Goal: Task Accomplishment & Management: Use online tool/utility

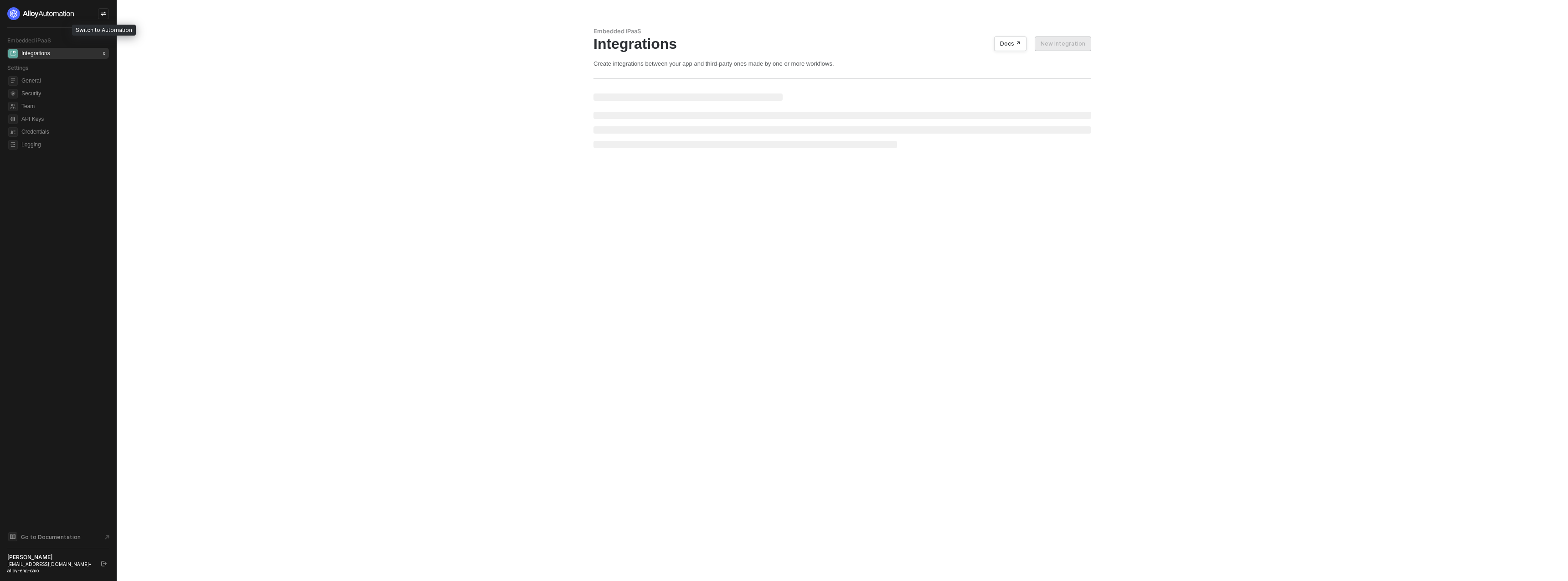
click at [106, 16] on div at bounding box center [103, 14] width 11 height 11
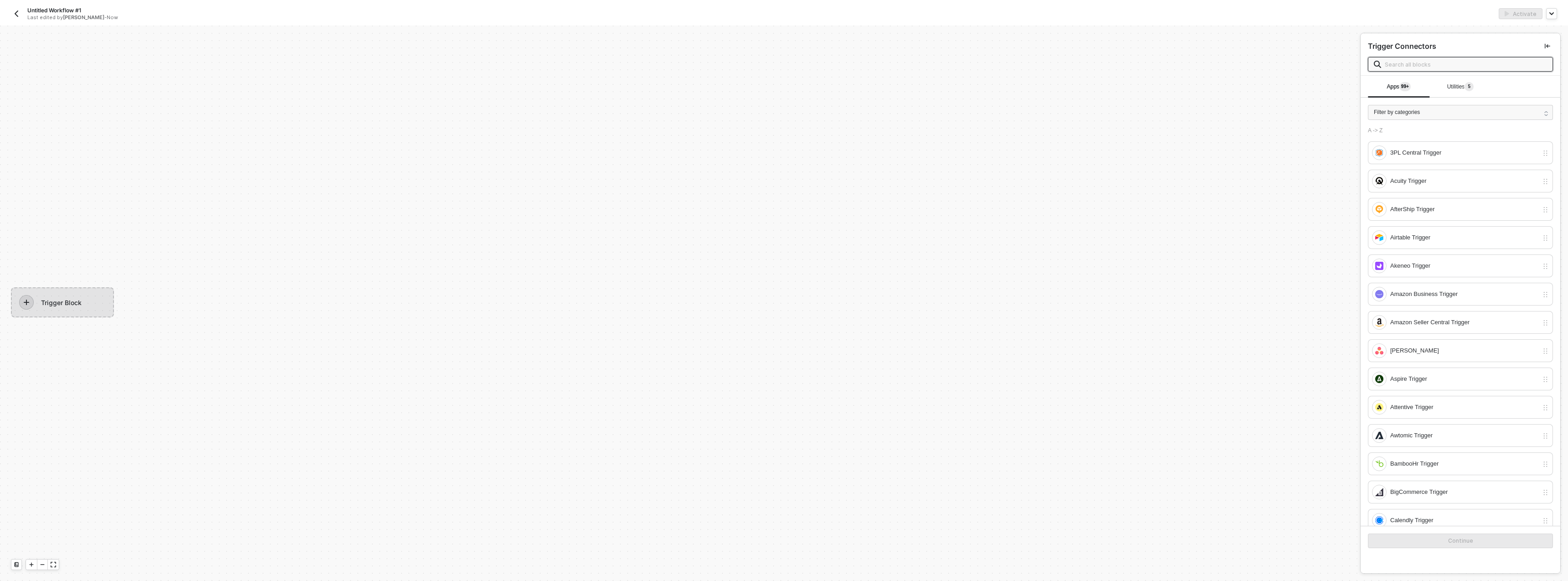
click at [1470, 89] on span "5" at bounding box center [1470, 86] width 3 height 7
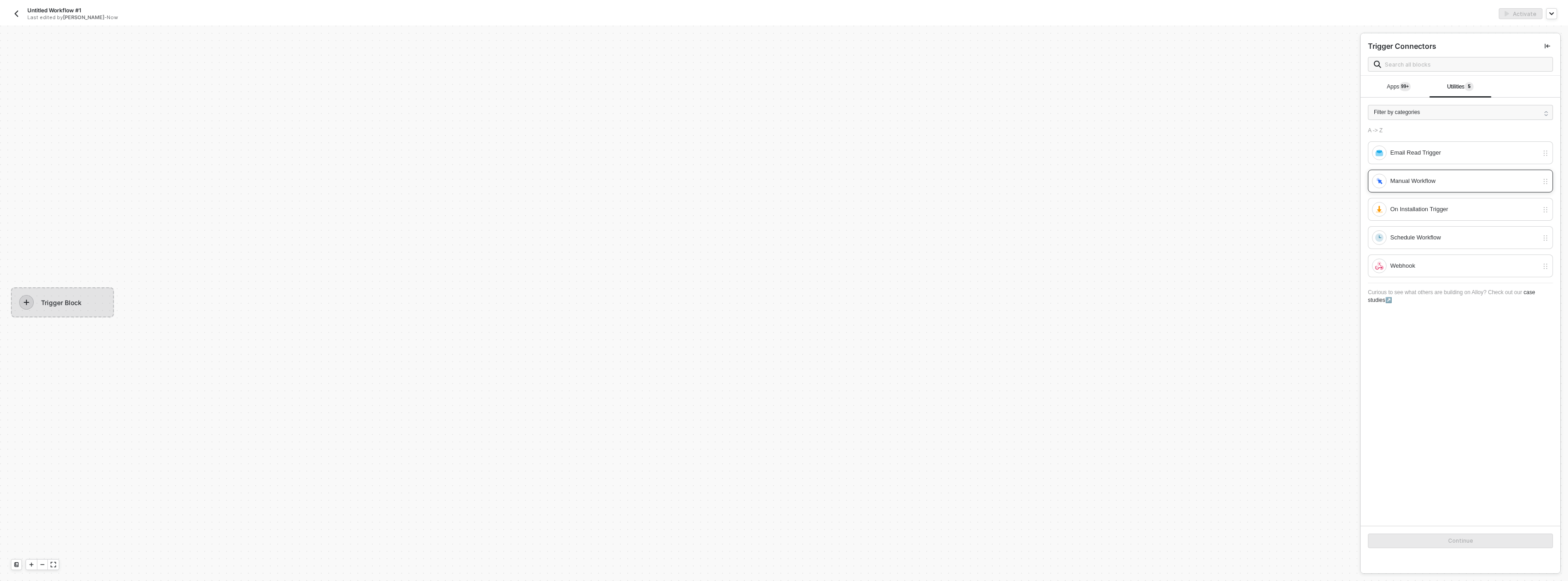
click at [1419, 185] on div "Manual Workflow" at bounding box center [1464, 181] width 148 height 10
click at [1382, 186] on div at bounding box center [1380, 181] width 14 height 14
click at [1439, 541] on button "Continue" at bounding box center [1460, 541] width 185 height 14
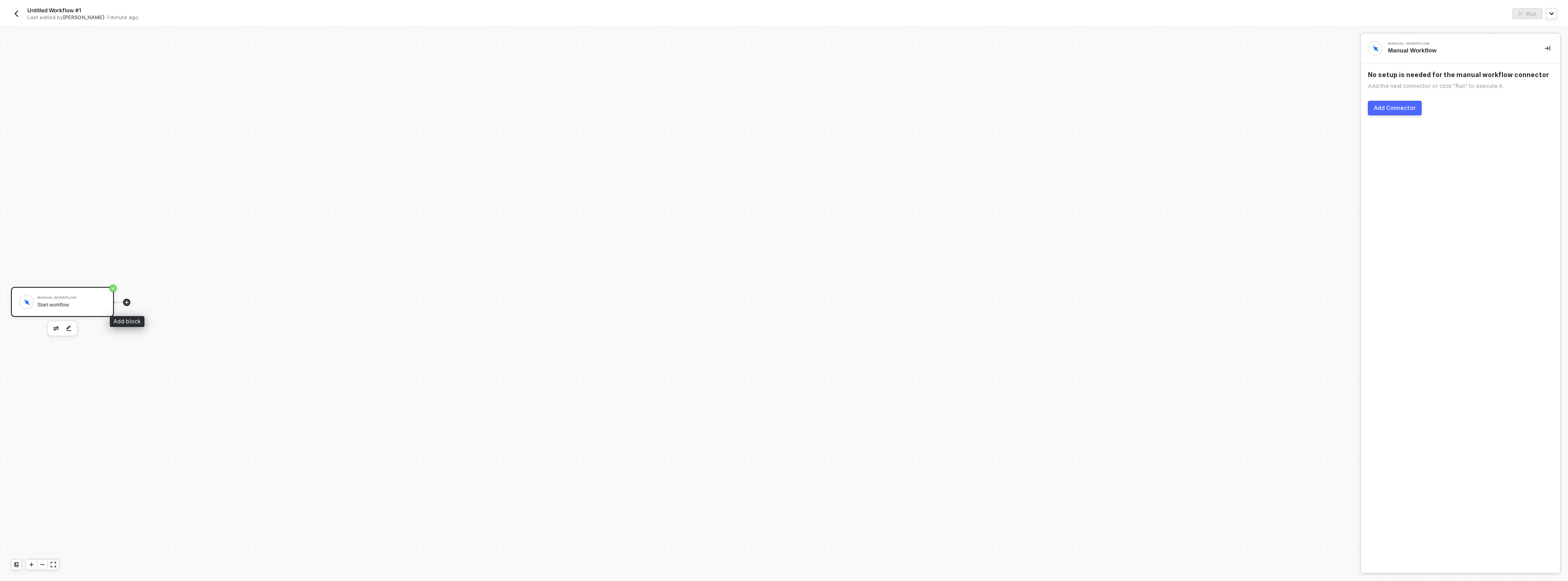
click at [128, 305] on icon "icon-play" at bounding box center [126, 303] width 5 height 5
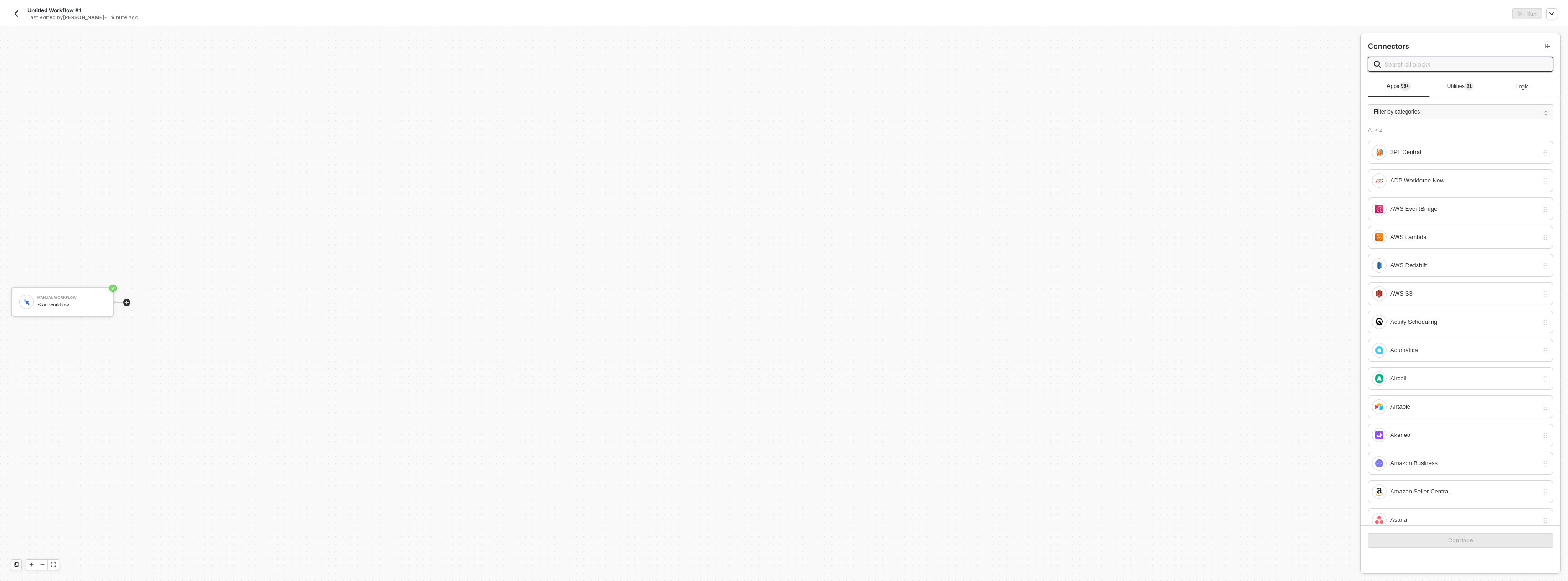
click at [1440, 91] on div "Utilities 3 1" at bounding box center [1460, 86] width 61 height 11
click at [1421, 69] on span at bounding box center [1460, 64] width 185 height 14
click at [1417, 67] on input "text" at bounding box center [1466, 64] width 162 height 10
click at [1408, 207] on div "AI Agent" at bounding box center [1464, 209] width 148 height 10
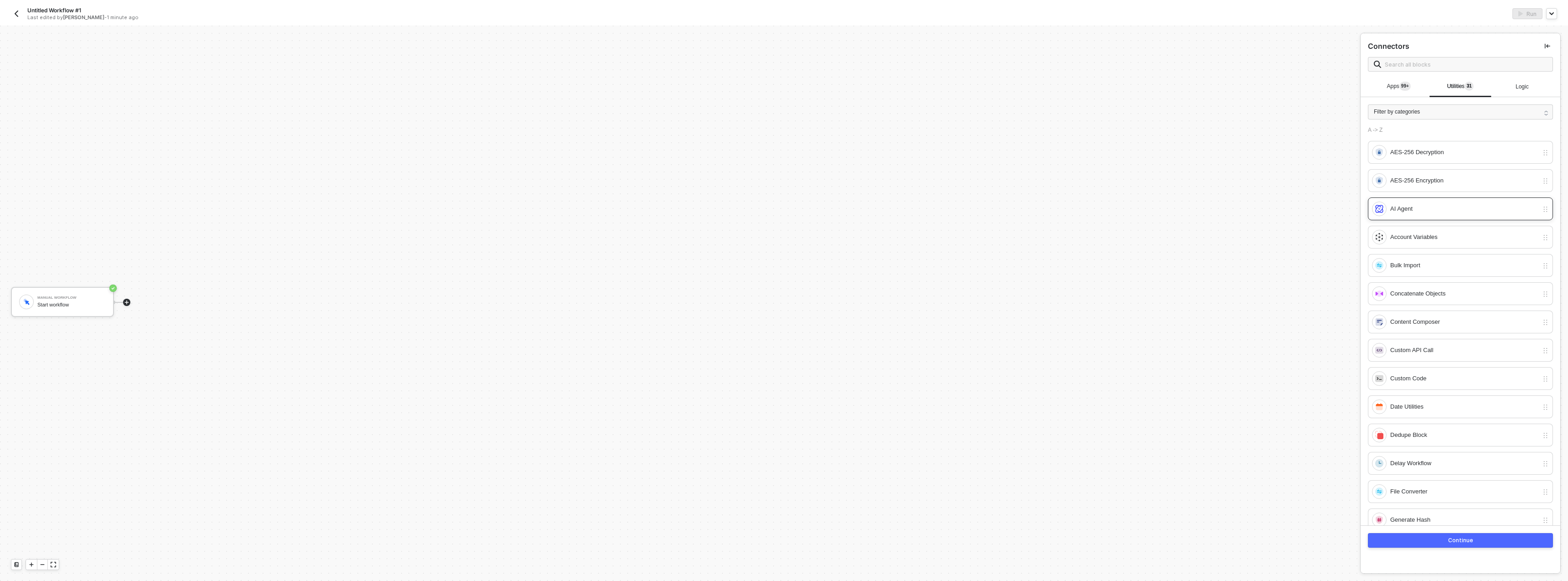
click at [1408, 207] on div "AI Agent" at bounding box center [1464, 209] width 148 height 10
click at [1405, 196] on div "A -> Z AES-256 Decryption AES-256 Encryption AI Agent Account Variables Bulk Im…" at bounding box center [1460, 569] width 185 height 886
click at [1404, 201] on div "AI Agent" at bounding box center [1460, 209] width 185 height 23
click at [1416, 543] on button "Continue" at bounding box center [1460, 541] width 185 height 14
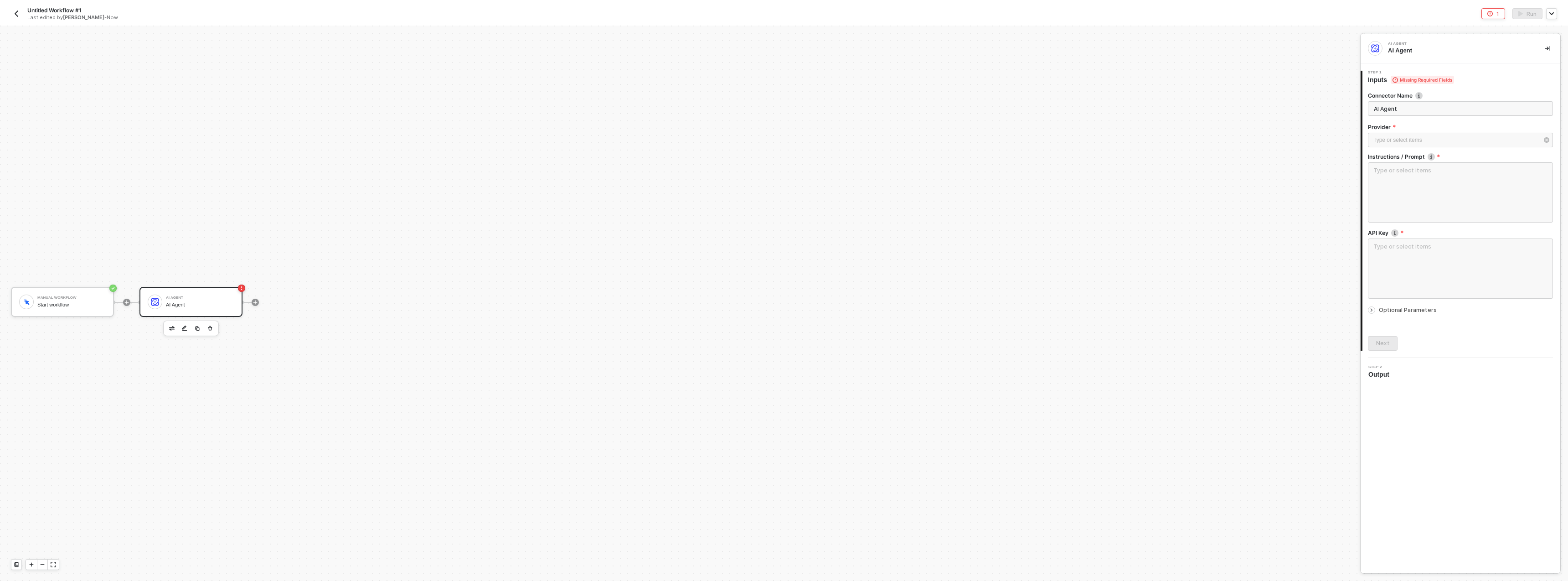
click at [211, 325] on icon "button" at bounding box center [210, 328] width 5 height 7
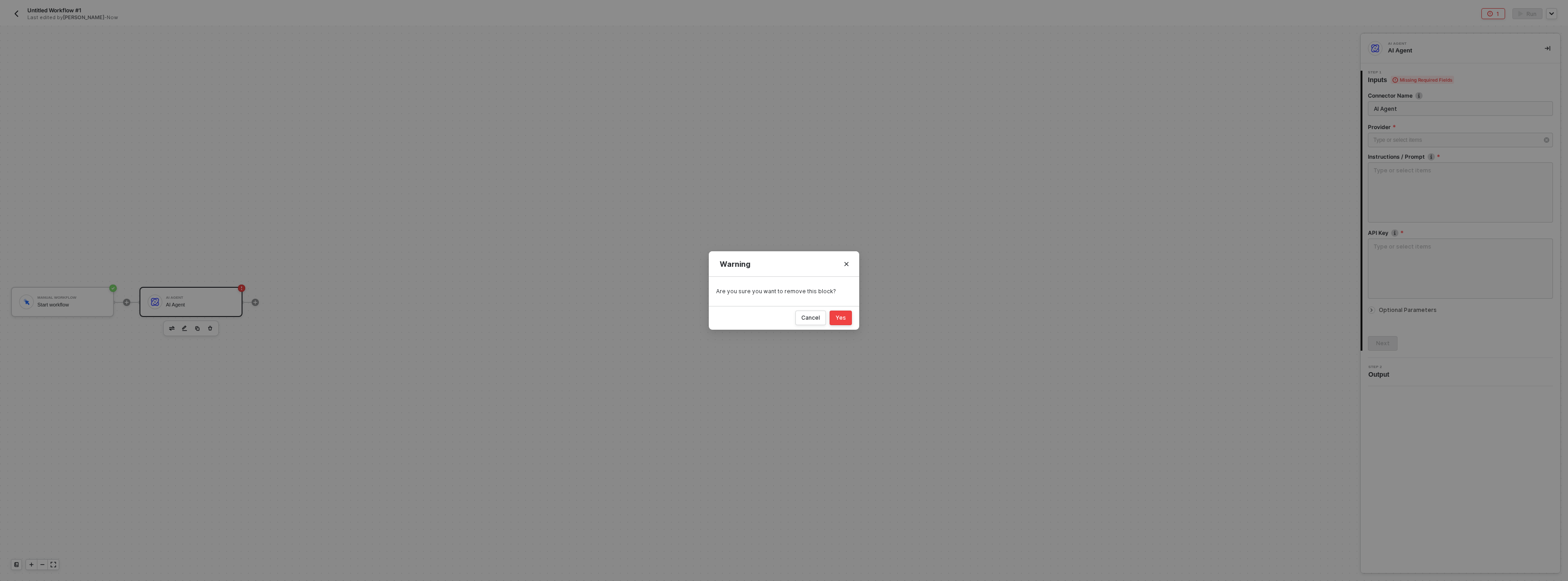
click at [831, 318] on button "Yes" at bounding box center [841, 318] width 22 height 14
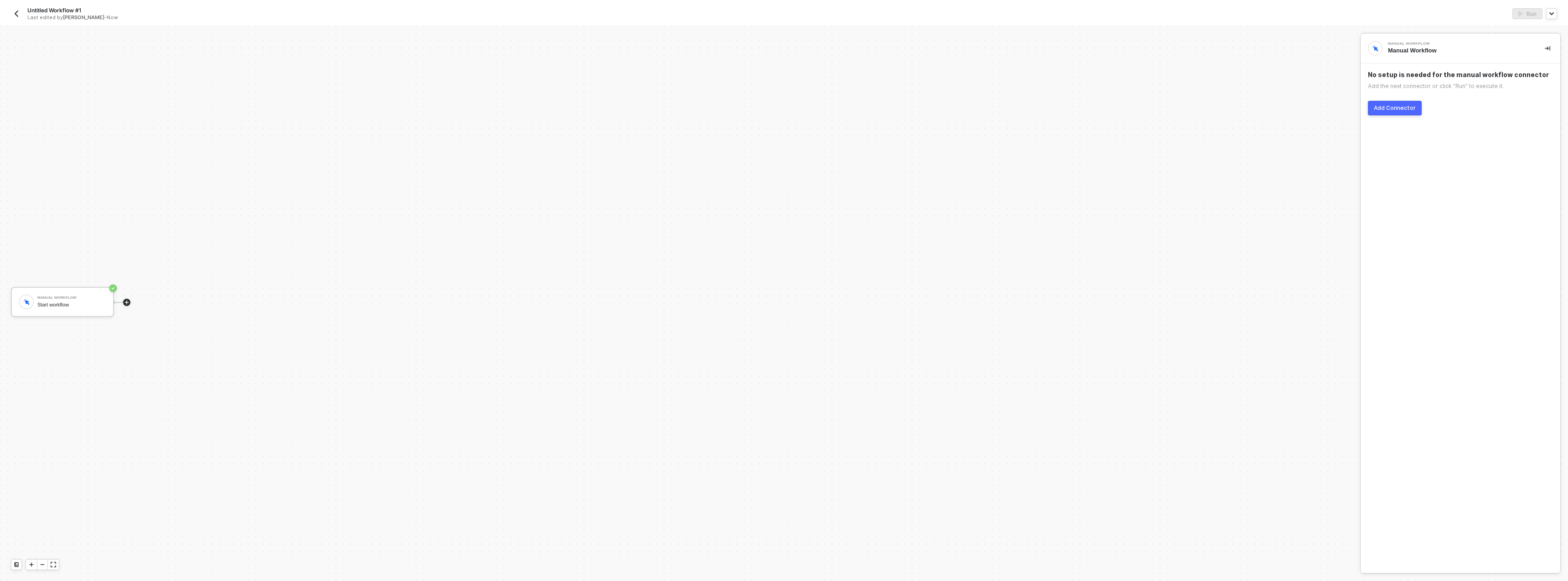
click at [128, 303] on icon "icon-play" at bounding box center [126, 303] width 5 height 5
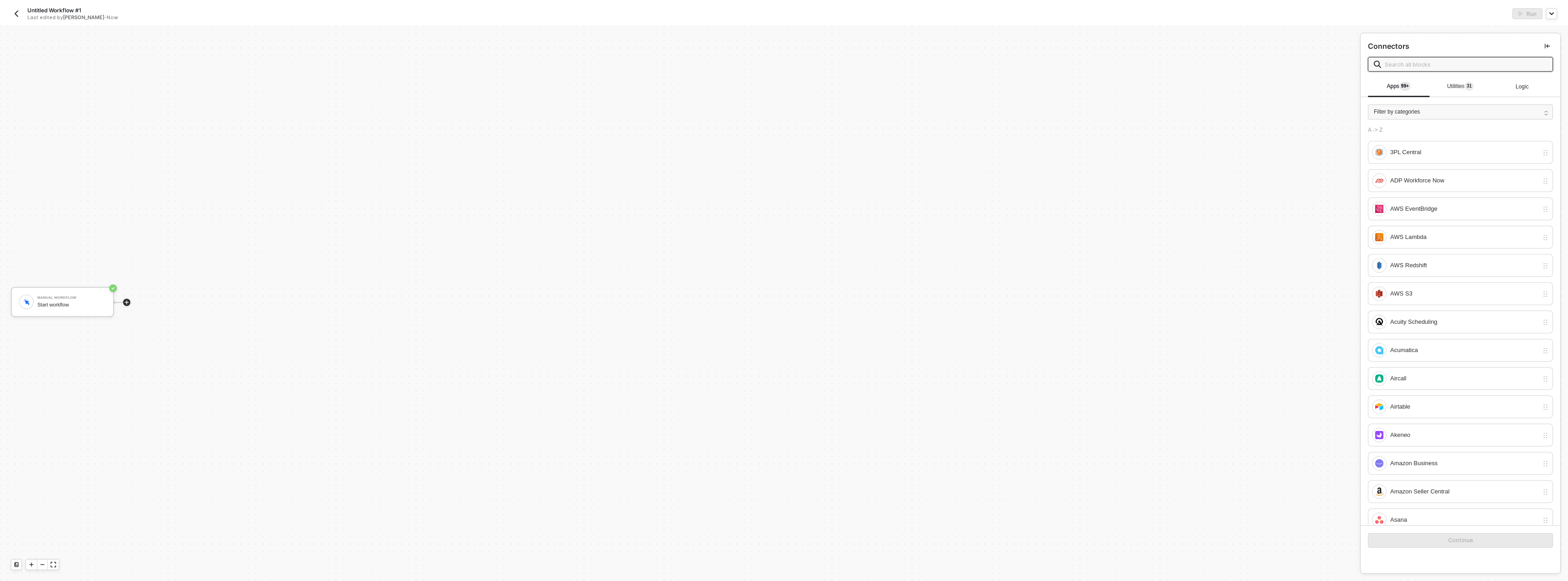
click at [1450, 86] on span "Utilities 3 1" at bounding box center [1460, 86] width 27 height 7
click at [1422, 65] on input "text" at bounding box center [1466, 64] width 162 height 10
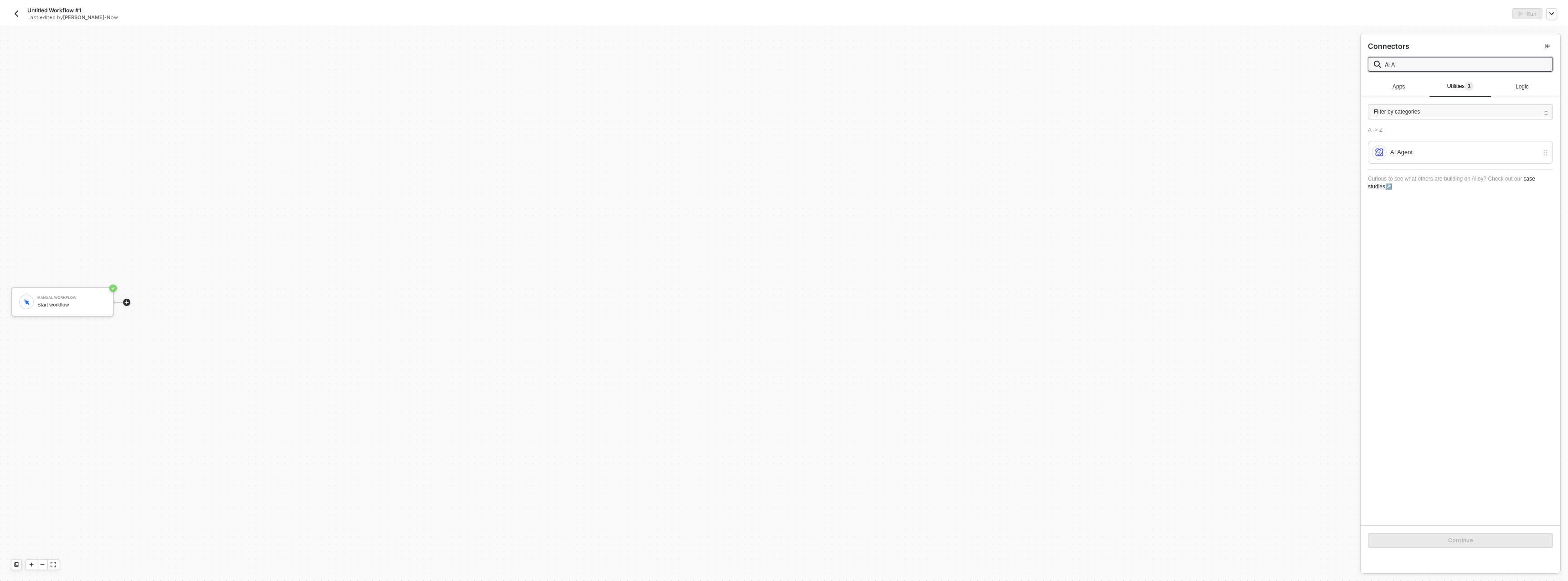
type input "AI A"
click at [128, 303] on icon "icon-play" at bounding box center [126, 303] width 5 height 5
click at [1427, 149] on div "AI Agent" at bounding box center [1464, 152] width 148 height 10
click at [1445, 538] on button "Continue" at bounding box center [1460, 541] width 185 height 14
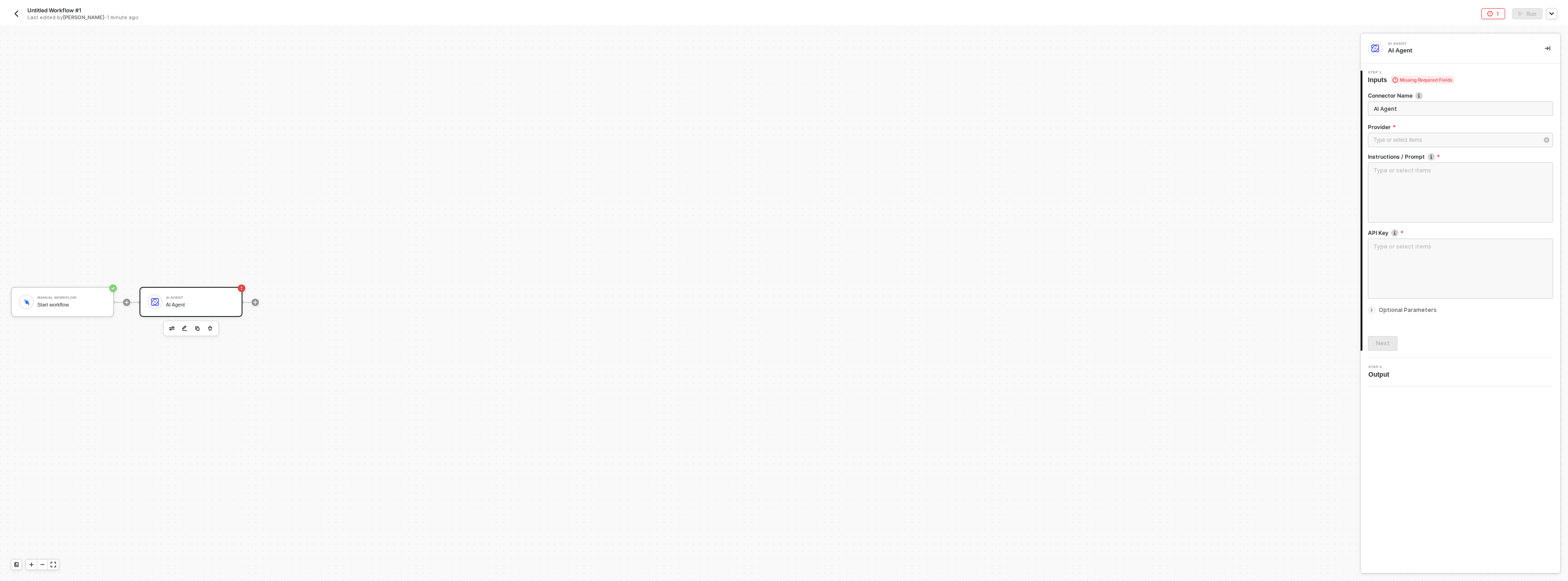
click at [177, 295] on div "AI Agent AI Agent" at bounding box center [200, 302] width 68 height 18
click at [1420, 142] on div "Type or select items ﻿" at bounding box center [1456, 140] width 165 height 8
click at [1260, 102] on div "Deepseek" at bounding box center [1286, 104] width 133 height 16
click at [1402, 199] on textarea at bounding box center [1460, 222] width 185 height 60
click at [1398, 175] on div "Type or select items ﻿" at bounding box center [1460, 170] width 185 height 14
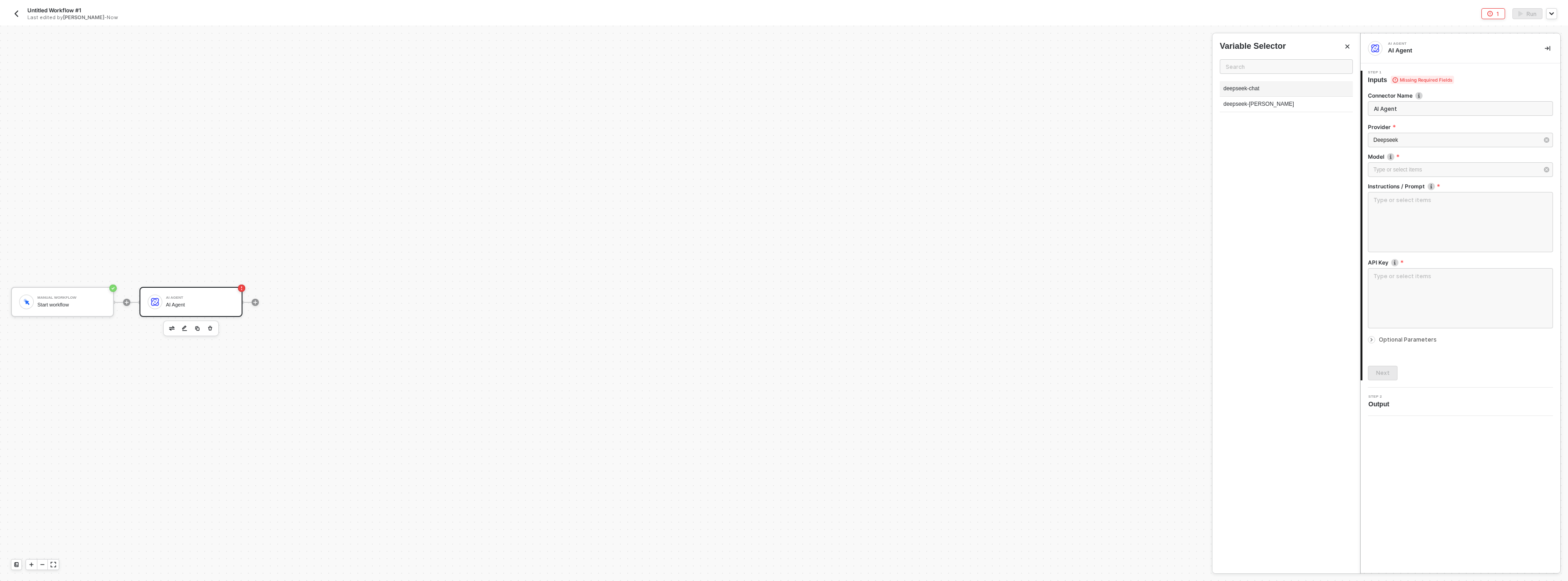
click at [1258, 89] on div "deepseek-chat" at bounding box center [1286, 89] width 133 height 16
click at [1401, 221] on textarea at bounding box center [1460, 222] width 185 height 60
click at [1404, 280] on textarea at bounding box center [1460, 298] width 185 height 60
click at [1416, 231] on textarea at bounding box center [1460, 222] width 185 height 60
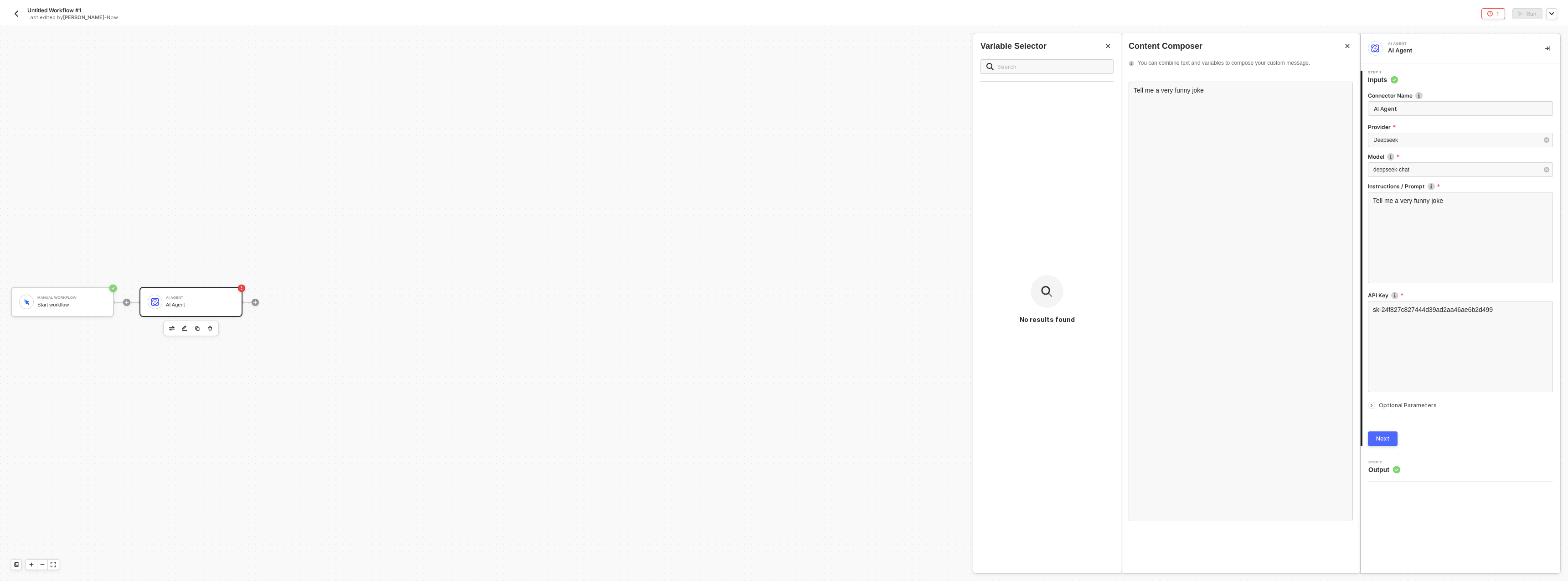
click at [1374, 432] on button "Next" at bounding box center [1382, 439] width 29 height 14
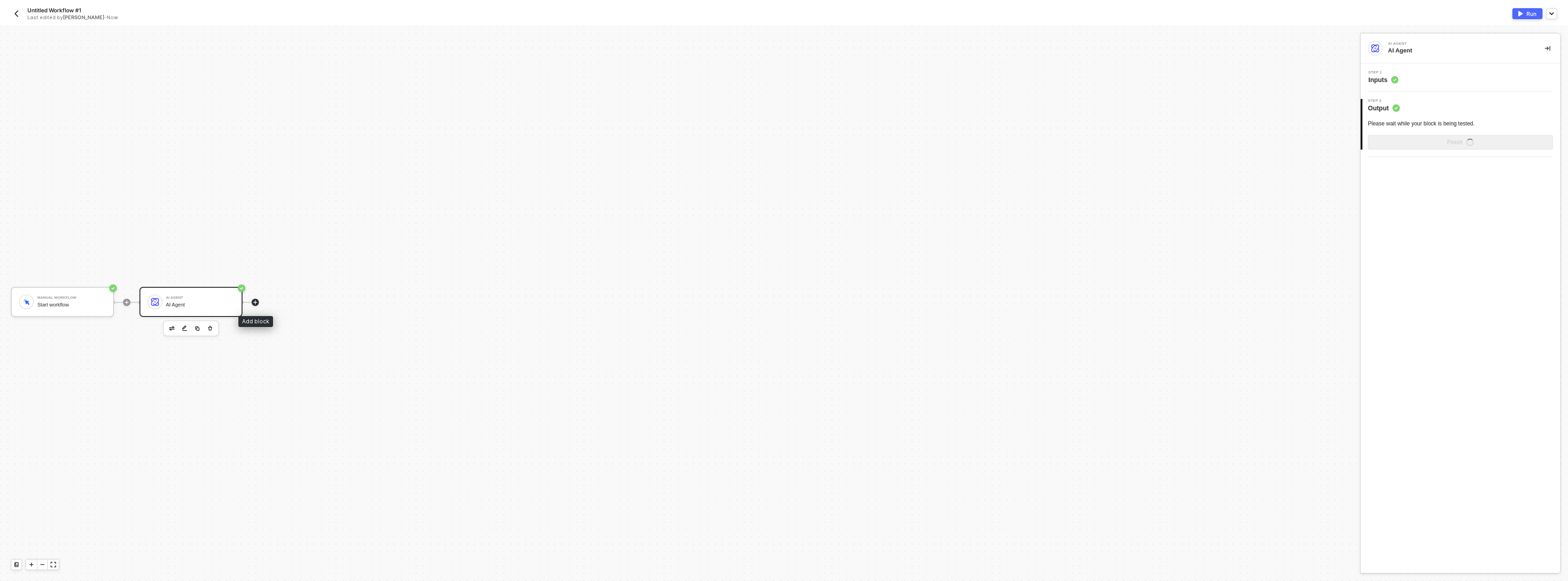
click at [257, 303] on icon "icon-play" at bounding box center [255, 303] width 5 height 5
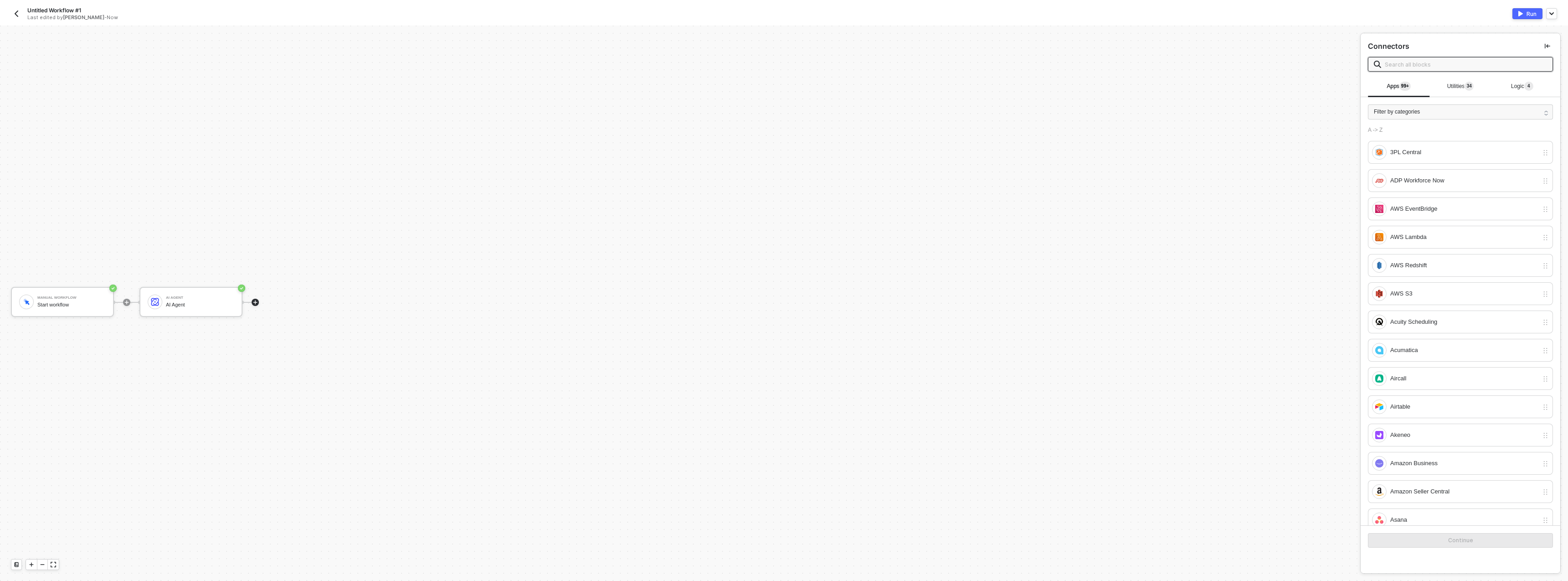
click at [1447, 85] on span "Utilities 3 4" at bounding box center [1460, 86] width 27 height 7
click at [1402, 91] on span "99+" at bounding box center [1404, 86] width 11 height 10
click at [1402, 71] on span at bounding box center [1460, 64] width 185 height 14
click at [1404, 63] on input "text" at bounding box center [1466, 64] width 162 height 10
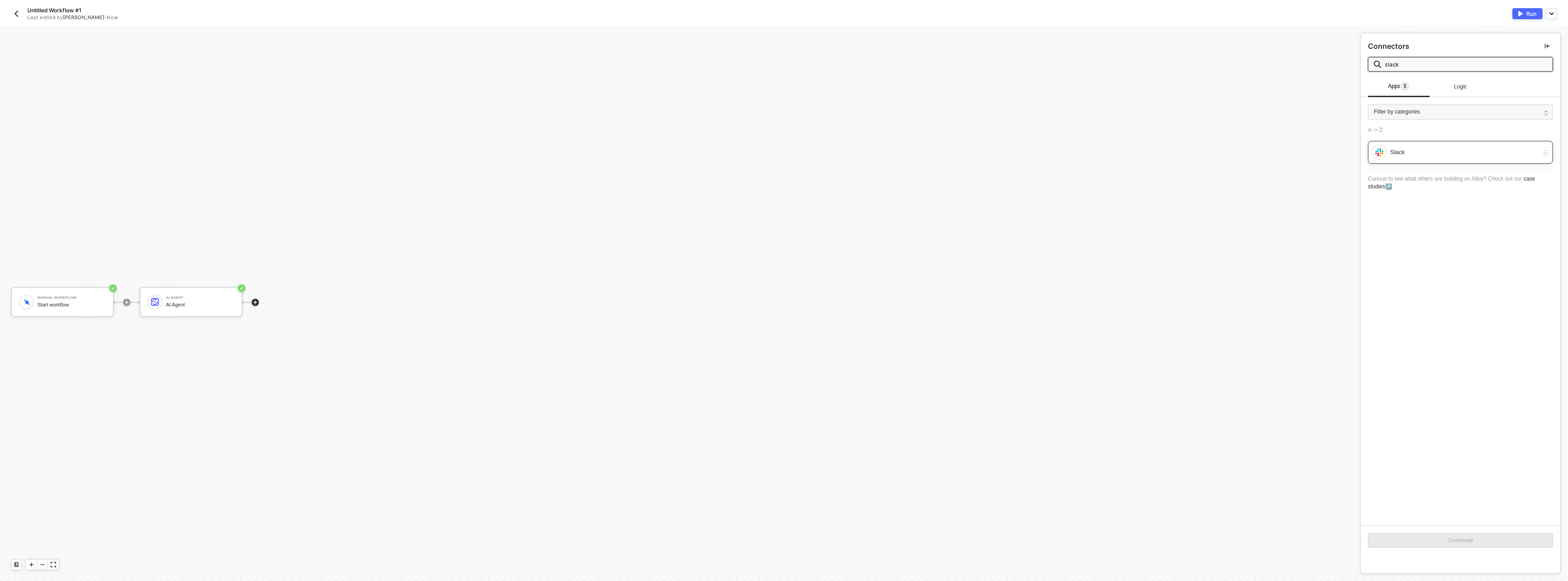
type input "slack"
click at [1423, 151] on div "Slack" at bounding box center [1464, 152] width 148 height 10
click at [1453, 153] on div "Slack" at bounding box center [1464, 152] width 148 height 10
click at [1432, 541] on button "Continue" at bounding box center [1460, 541] width 185 height 14
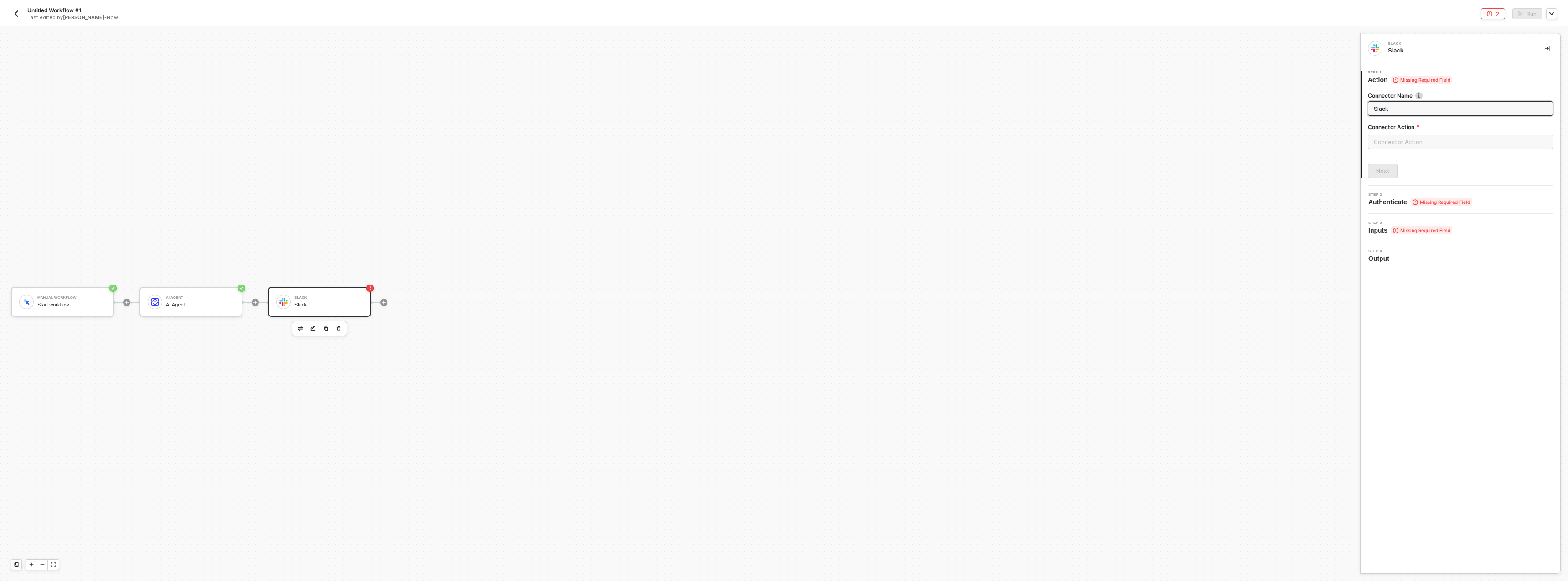
click at [1401, 134] on div "Connector Action" at bounding box center [1460, 128] width 185 height 11
click at [1399, 138] on input "text" at bounding box center [1460, 142] width 185 height 14
click at [1287, 87] on div "Message Channel" at bounding box center [1286, 92] width 147 height 18
click at [1243, 110] on div "Post" at bounding box center [1286, 109] width 133 height 8
type input "Post a message into a channel"
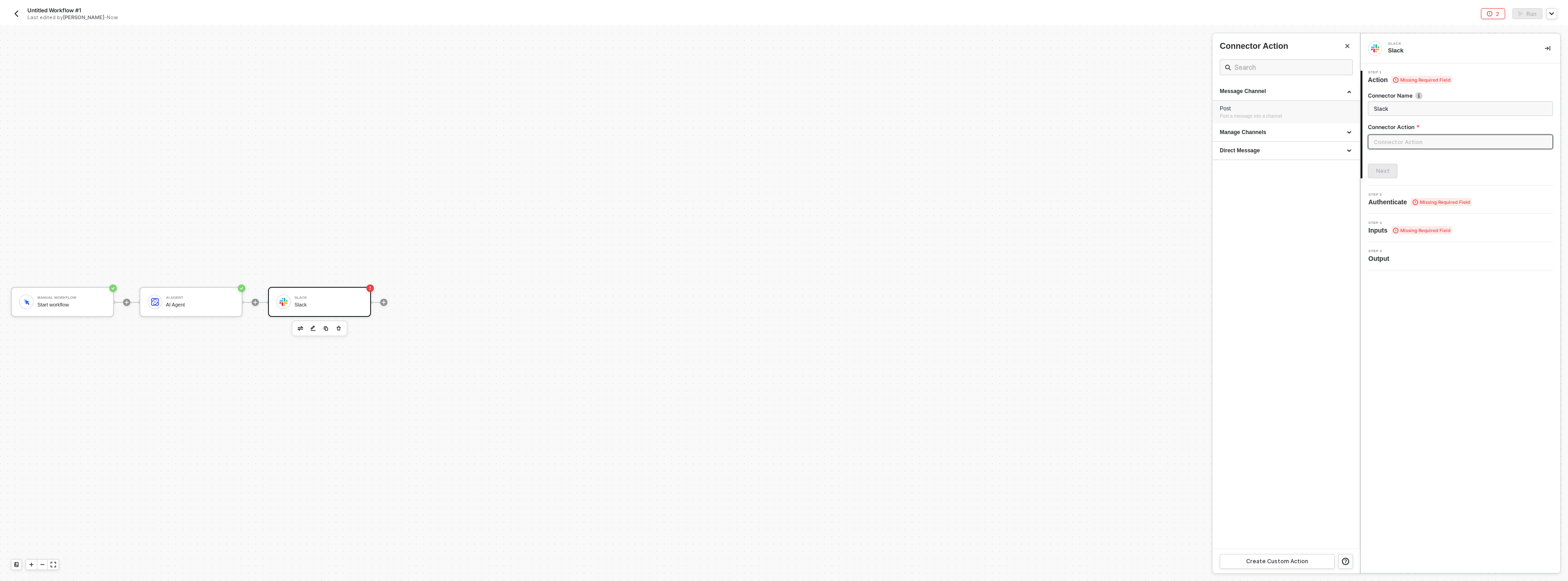
type input "Message Channel - Post"
click at [1389, 177] on button "Next" at bounding box center [1382, 178] width 29 height 14
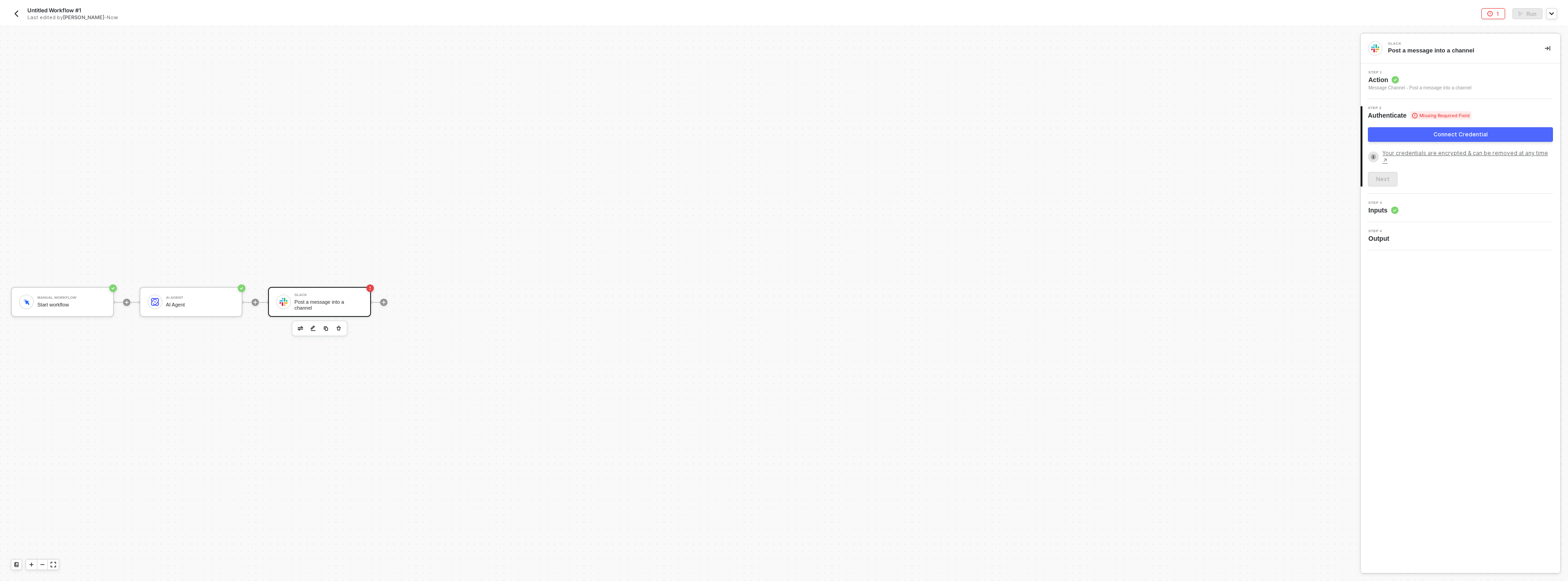
click at [1401, 139] on button "Connect Credential" at bounding box center [1460, 134] width 185 height 14
